Goal: Task Accomplishment & Management: Use online tool/utility

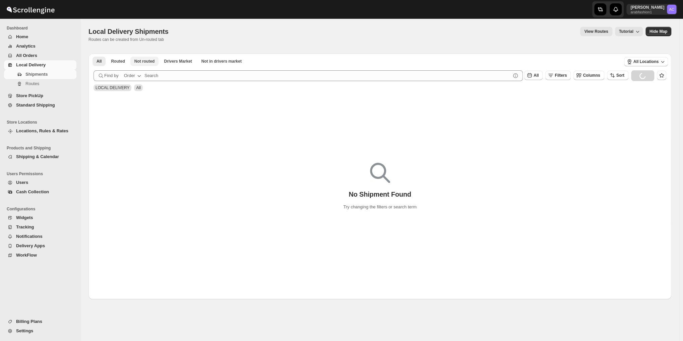
click at [144, 66] on button "Not routed" at bounding box center [144, 61] width 29 height 9
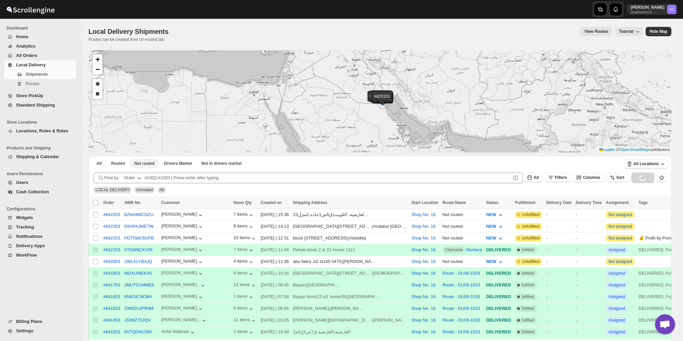
scroll to position [2166, 0]
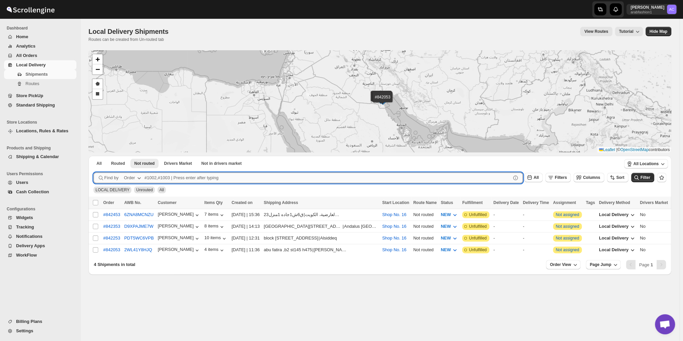
click at [160, 177] on input "text" at bounding box center [328, 178] width 366 height 11
click at [95, 162] on button "All" at bounding box center [99, 163] width 13 height 9
click at [169, 177] on input "text" at bounding box center [328, 178] width 366 height 11
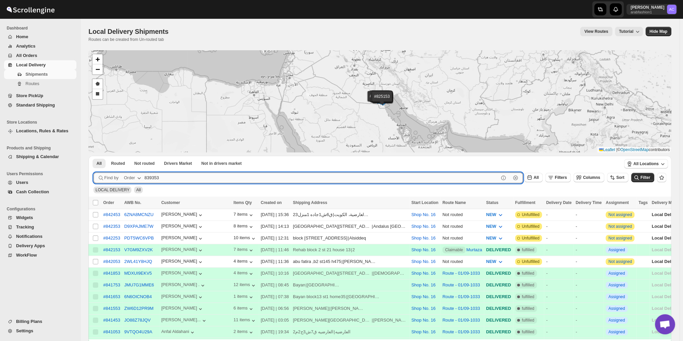
type input "839353"
click at [94, 156] on button "Submit" at bounding box center [103, 159] width 19 height 7
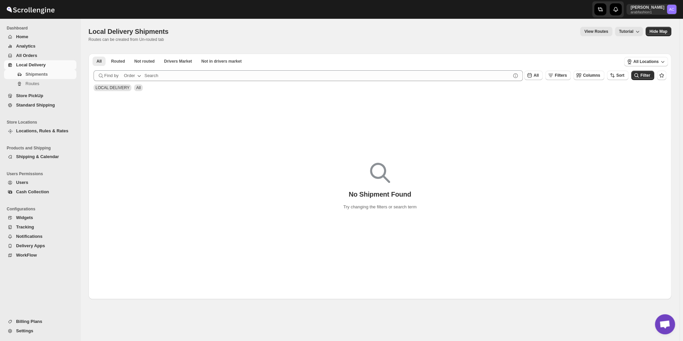
click at [48, 104] on span "Standard Shipping" at bounding box center [35, 105] width 39 height 5
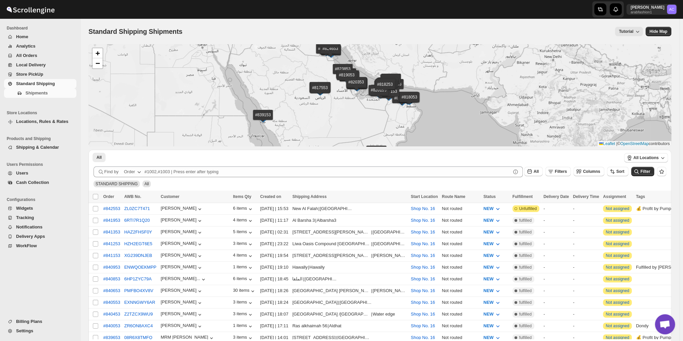
scroll to position [56, 0]
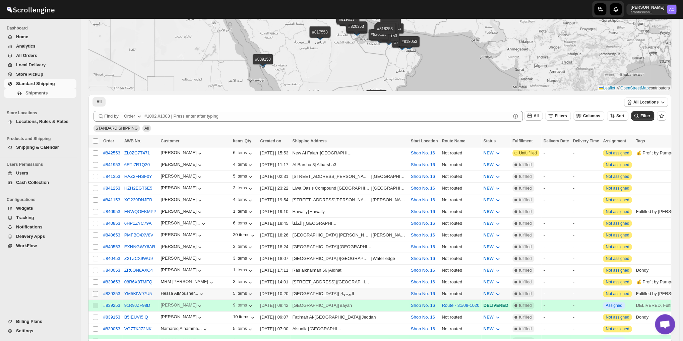
click at [95, 291] on input "Select shipment" at bounding box center [95, 293] width 5 height 5
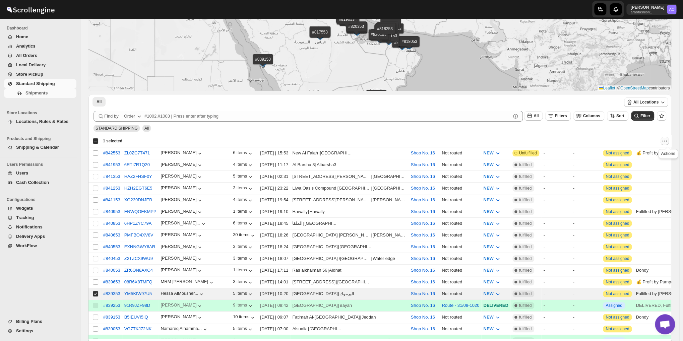
click at [668, 141] on icon "Actions" at bounding box center [665, 141] width 7 height 7
click at [643, 156] on span "MOVE TO LOCAL DELIVERY" at bounding box center [639, 154] width 58 height 5
checkbox input "false"
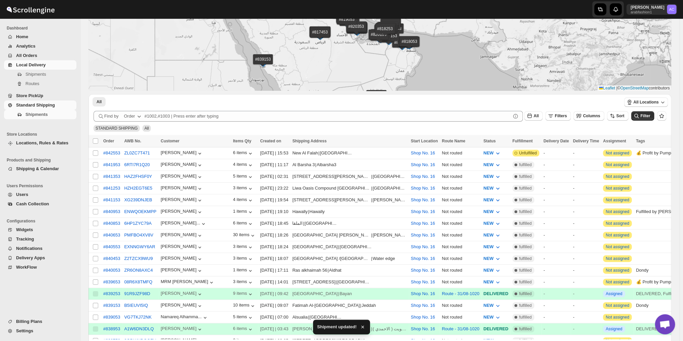
click at [33, 66] on span "Local Delivery" at bounding box center [31, 64] width 30 height 5
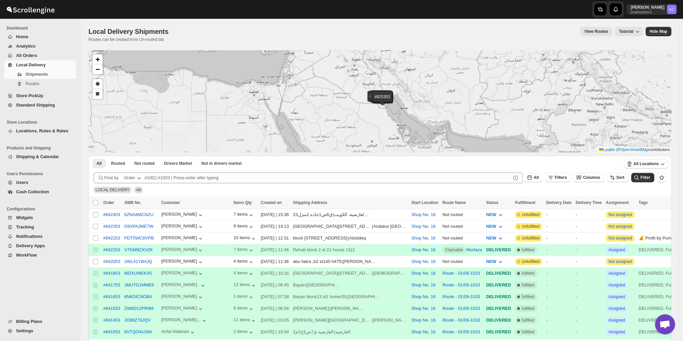
scroll to position [112, 0]
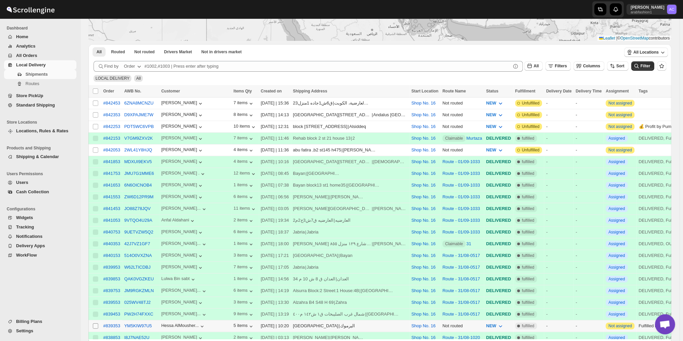
click at [96, 324] on input "Select shipment" at bounding box center [95, 326] width 5 height 5
checkbox input "true"
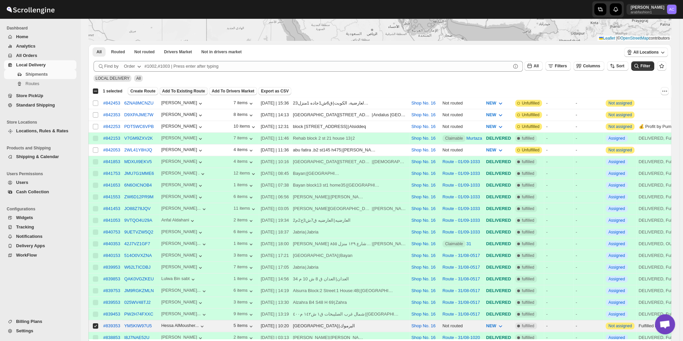
click at [166, 93] on span "Add To Existing Route" at bounding box center [183, 91] width 43 height 5
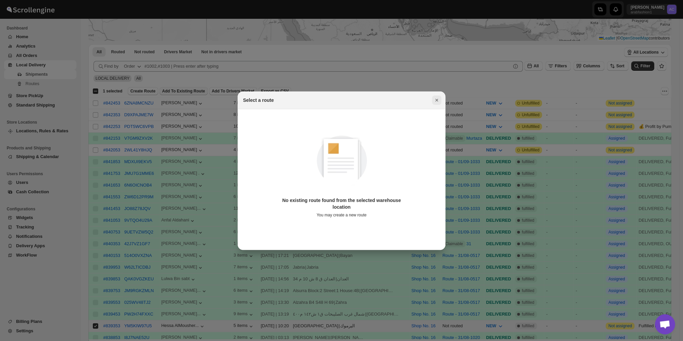
click at [440, 102] on icon "Close" at bounding box center [437, 100] width 7 height 7
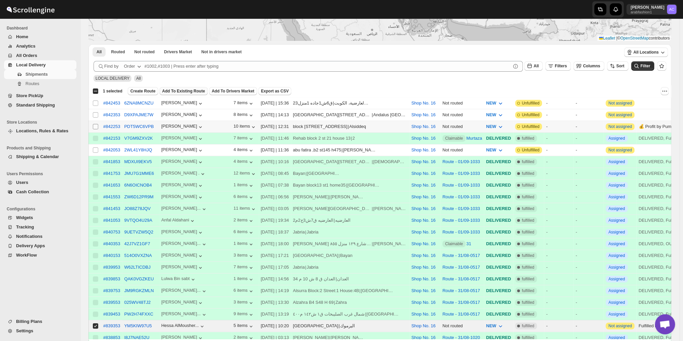
click at [93, 125] on input "Select shipment" at bounding box center [95, 126] width 5 height 5
checkbox input "true"
click at [95, 113] on input "Select shipment" at bounding box center [95, 114] width 5 height 5
checkbox input "true"
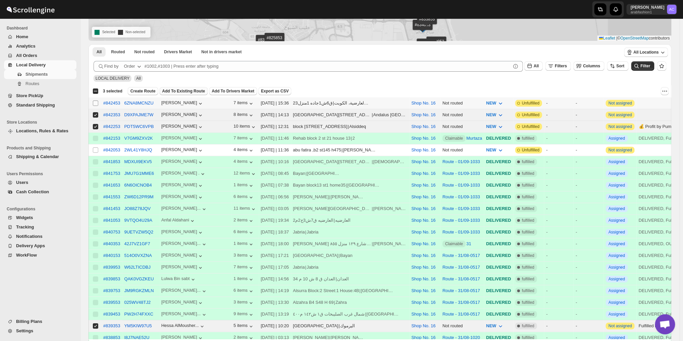
click at [95, 101] on input "Select shipment" at bounding box center [95, 103] width 5 height 5
checkbox input "true"
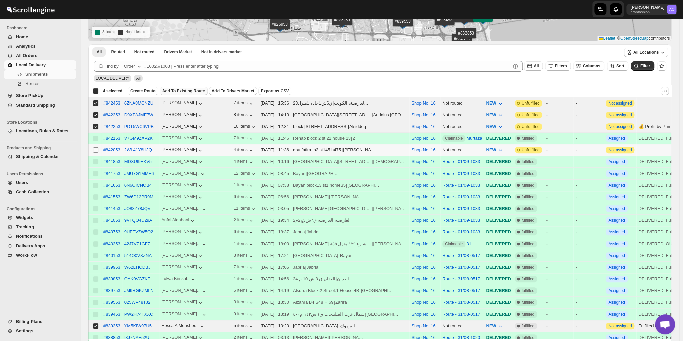
click at [95, 148] on input "Select shipment" at bounding box center [95, 150] width 5 height 5
checkbox input "true"
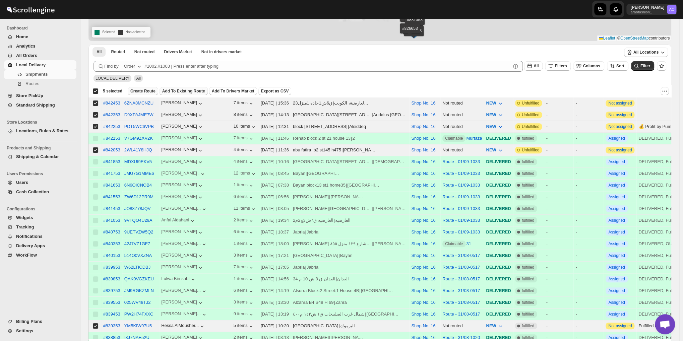
click at [145, 92] on span "Create Route" at bounding box center [142, 91] width 25 height 5
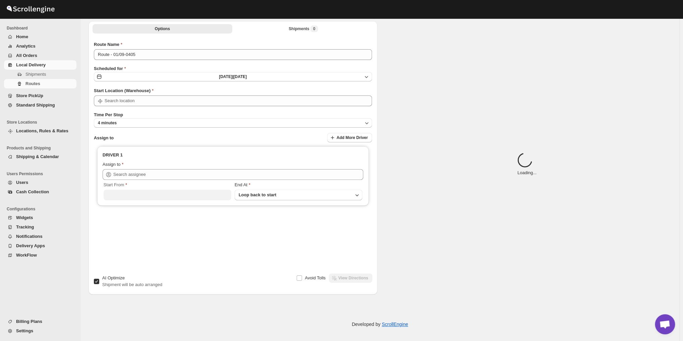
type input "Route - 01/09-0405"
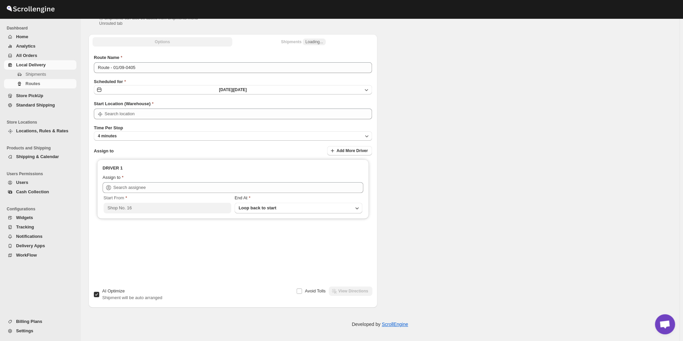
type input "Shop No. 16"
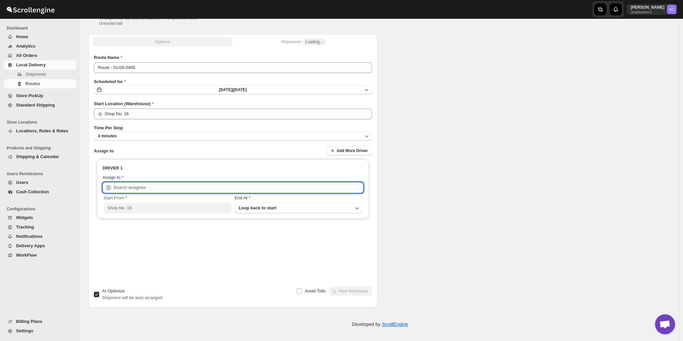
click at [147, 190] on input "text" at bounding box center [238, 187] width 250 height 11
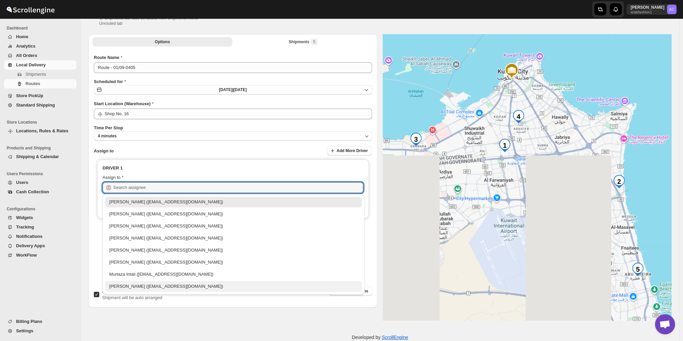
click at [148, 285] on div "[PERSON_NAME] ([EMAIL_ADDRESS][DOMAIN_NAME])" at bounding box center [233, 286] width 249 height 7
type input "[PERSON_NAME] ([EMAIL_ADDRESS][DOMAIN_NAME])"
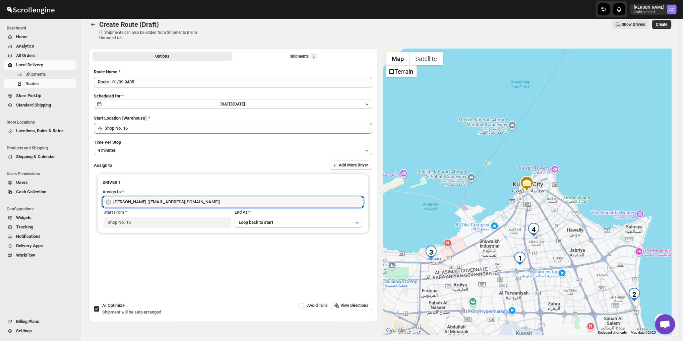
scroll to position [0, 0]
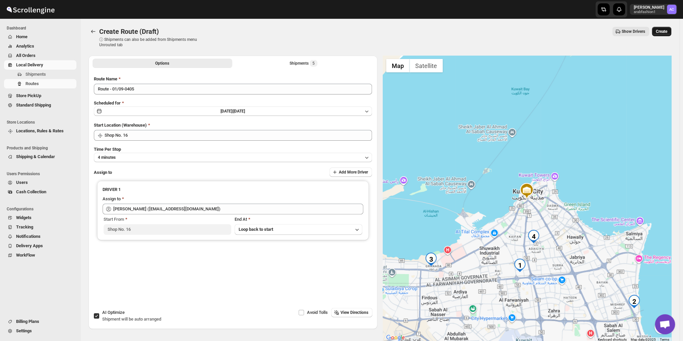
click at [672, 33] on button "Create" at bounding box center [661, 31] width 19 height 9
